Goal: Find specific page/section: Find specific page/section

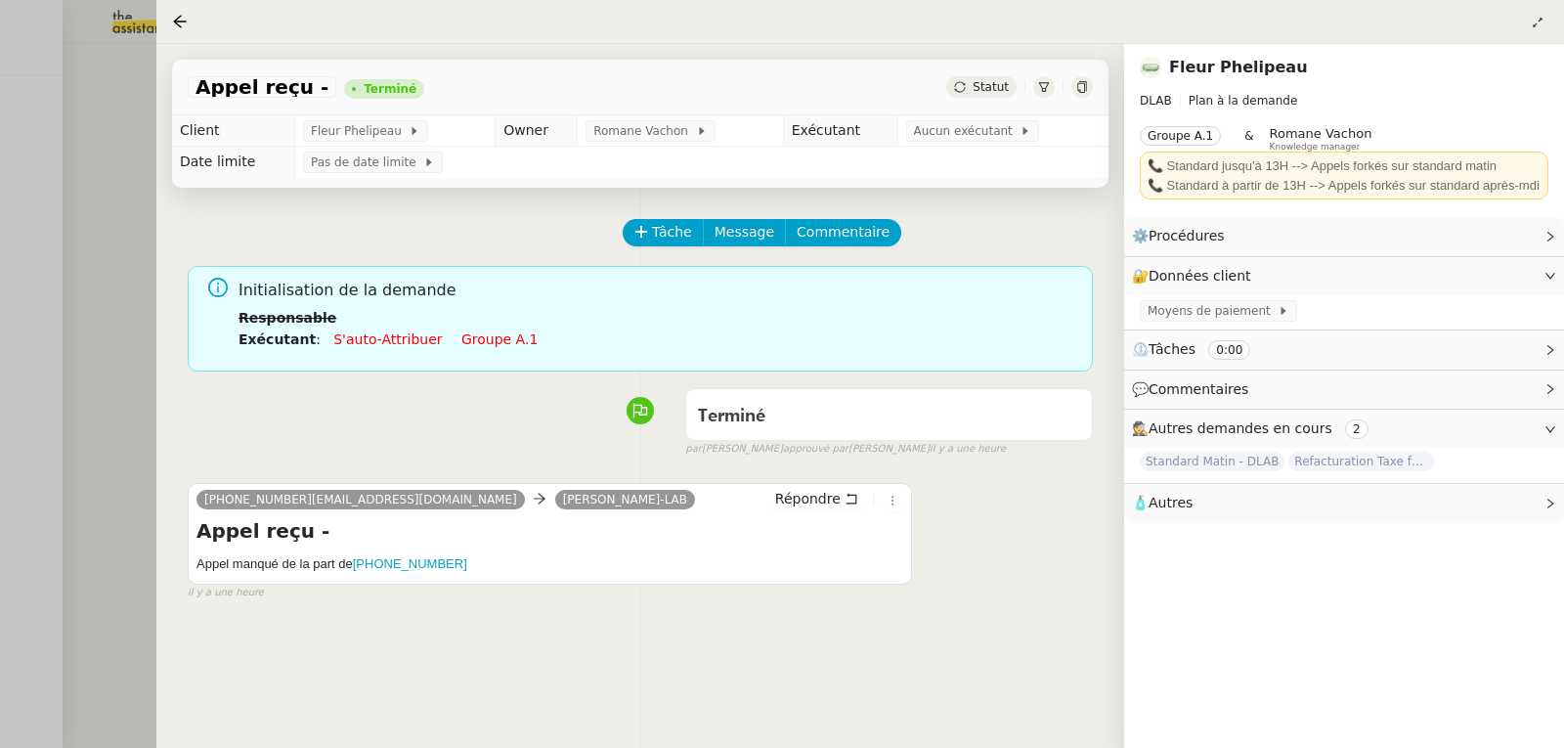
click at [11, 91] on div at bounding box center [782, 374] width 1564 height 748
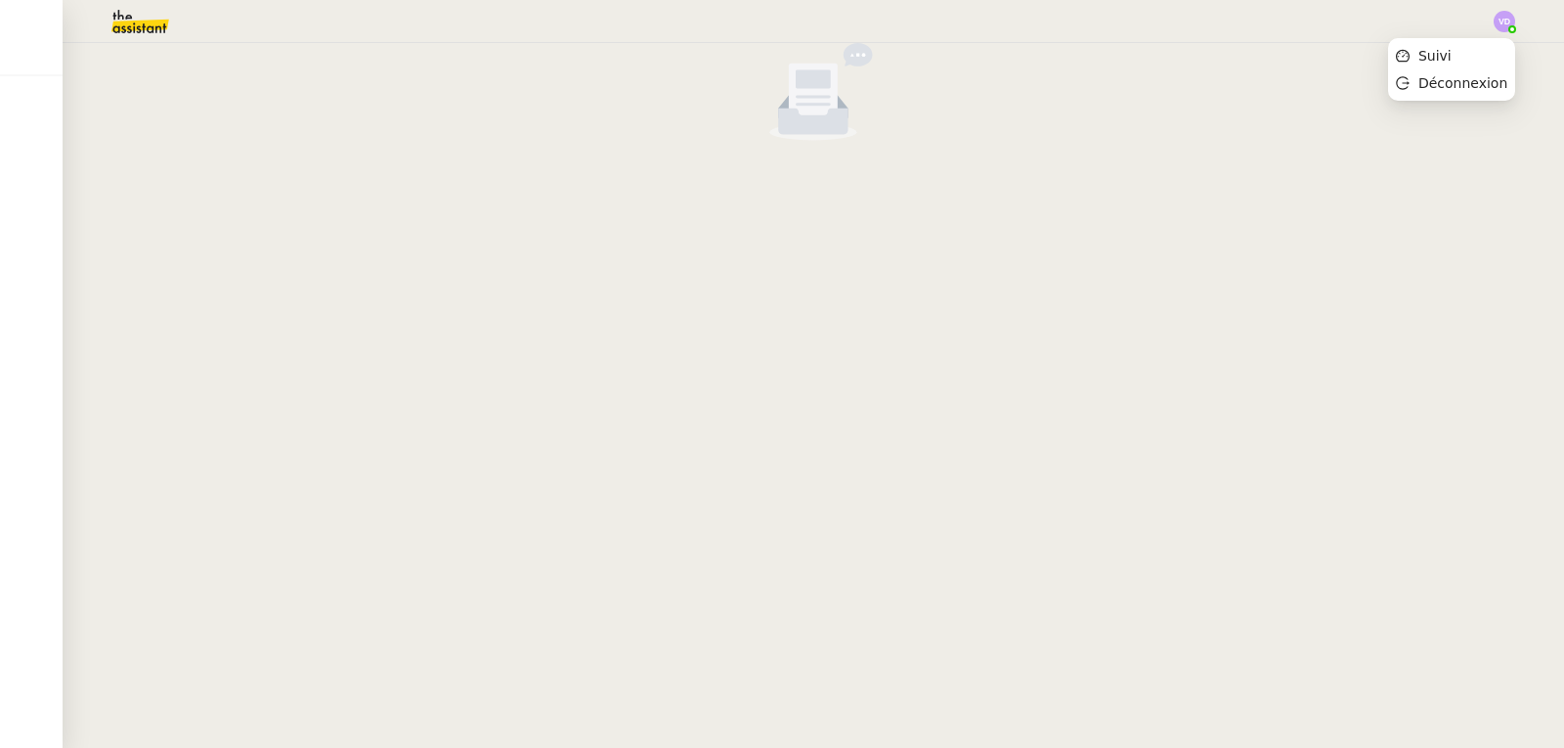
click at [1507, 22] on img at bounding box center [1505, 22] width 22 height 22
click at [1464, 54] on li "Suivi" at bounding box center [1451, 55] width 127 height 27
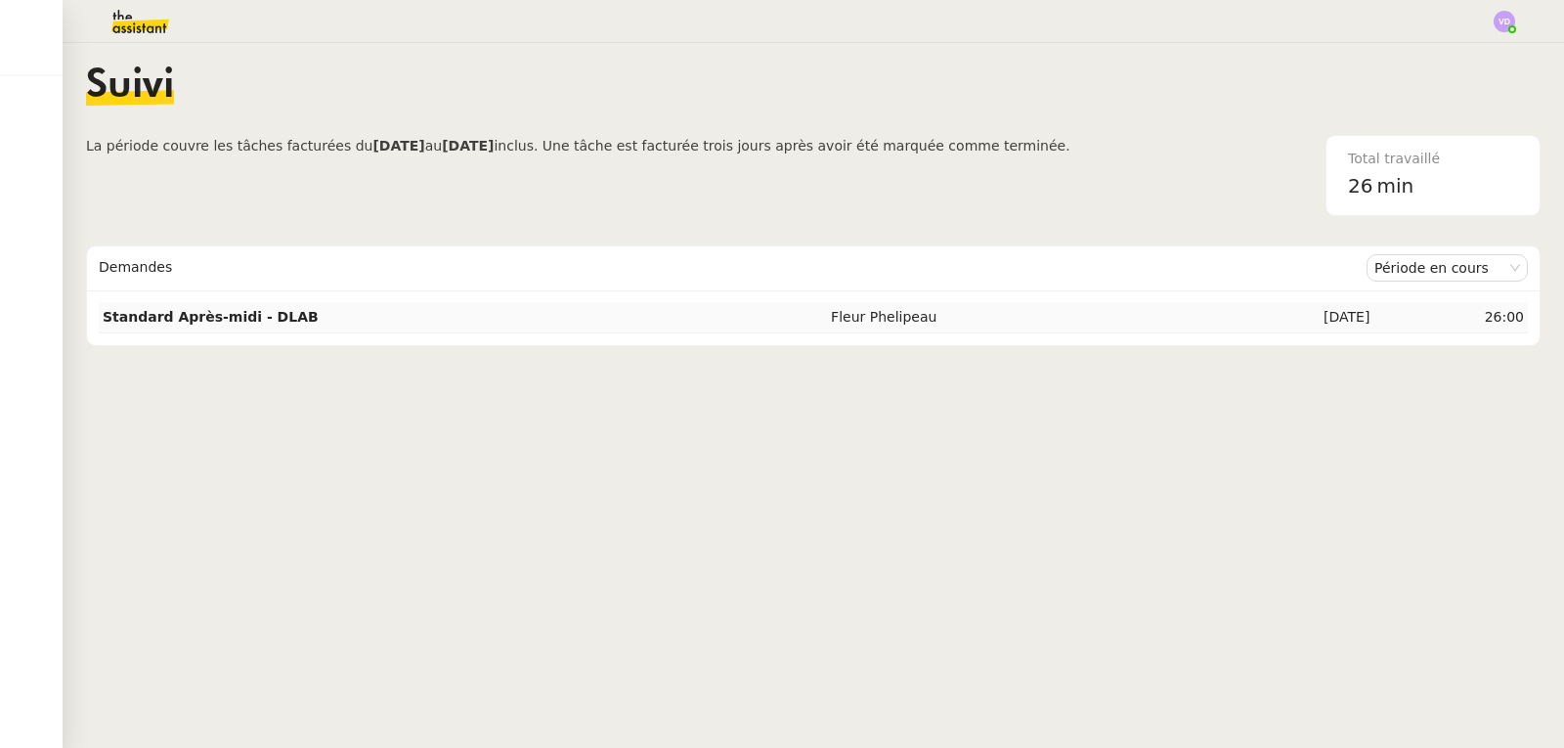
click at [385, 310] on td "Standard Après-midi - DLAB" at bounding box center [463, 317] width 728 height 31
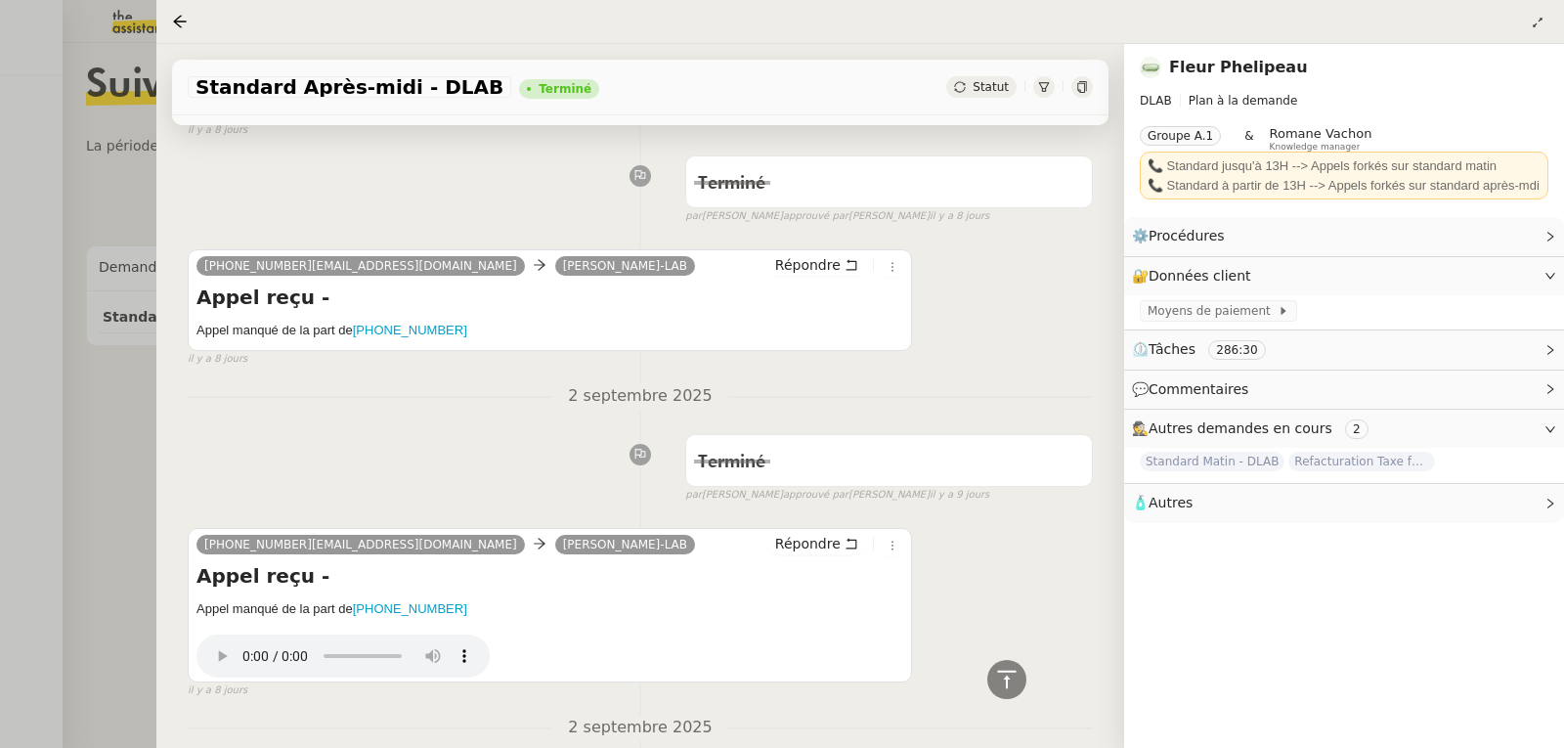
scroll to position [11927, 0]
